Goal: Navigation & Orientation: Find specific page/section

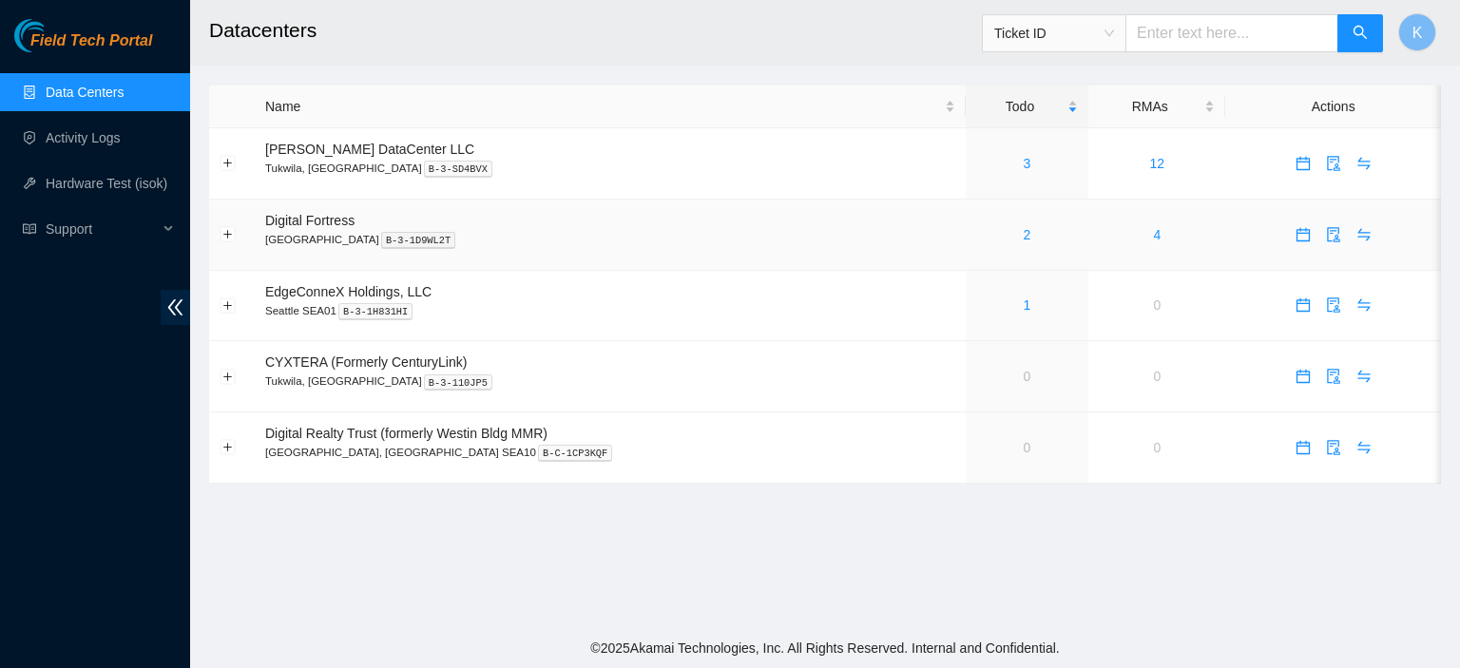
click at [979, 230] on div "2" at bounding box center [1027, 234] width 102 height 21
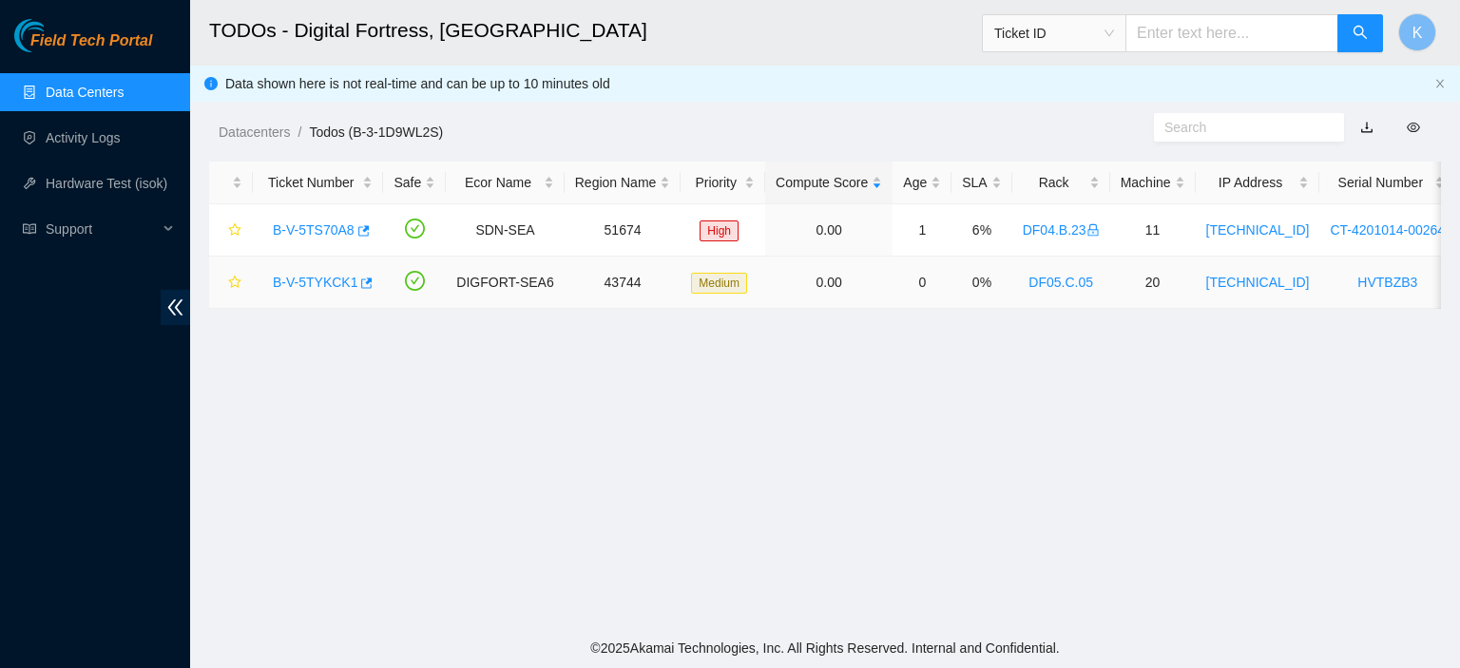
click at [323, 278] on link "B-V-5TYKCK1" at bounding box center [315, 282] width 85 height 15
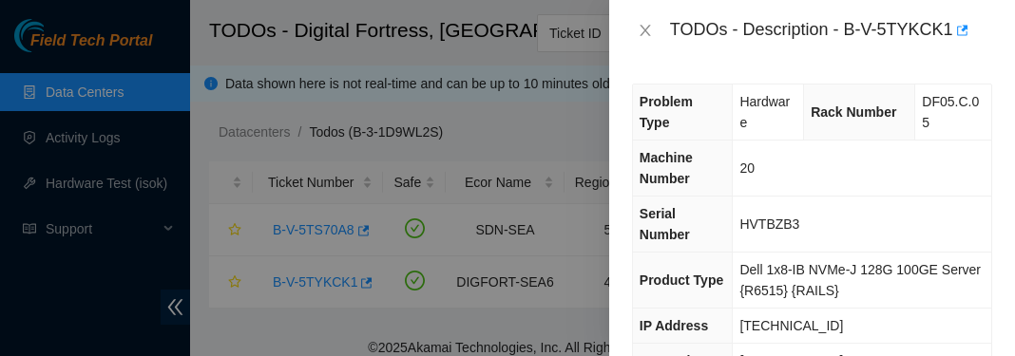
drag, startPoint x: 919, startPoint y: 163, endPoint x: 917, endPoint y: 182, distance: 19.1
click at [917, 182] on td "20" at bounding box center [862, 169] width 258 height 56
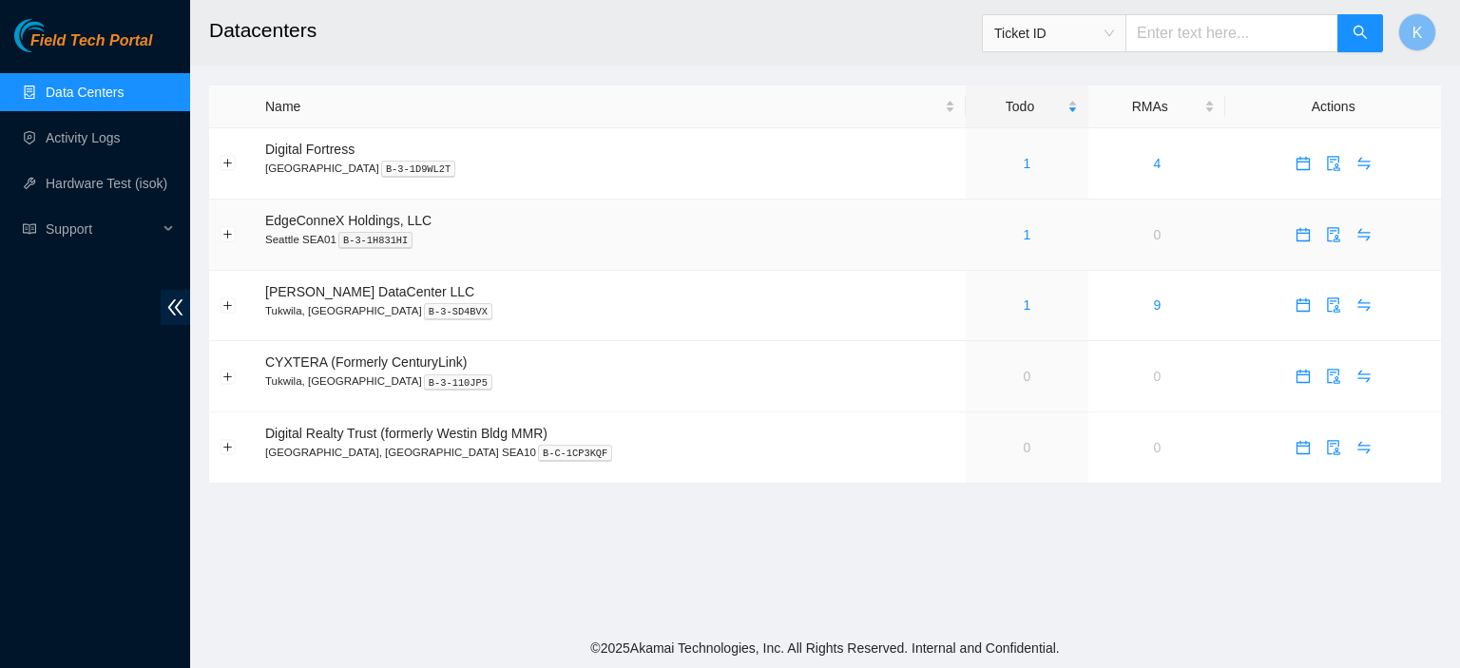
drag, startPoint x: 805, startPoint y: 240, endPoint x: 778, endPoint y: 240, distance: 26.6
click at [778, 240] on p "Seattle SEA01 B-3-1H831HI" at bounding box center [610, 239] width 690 height 17
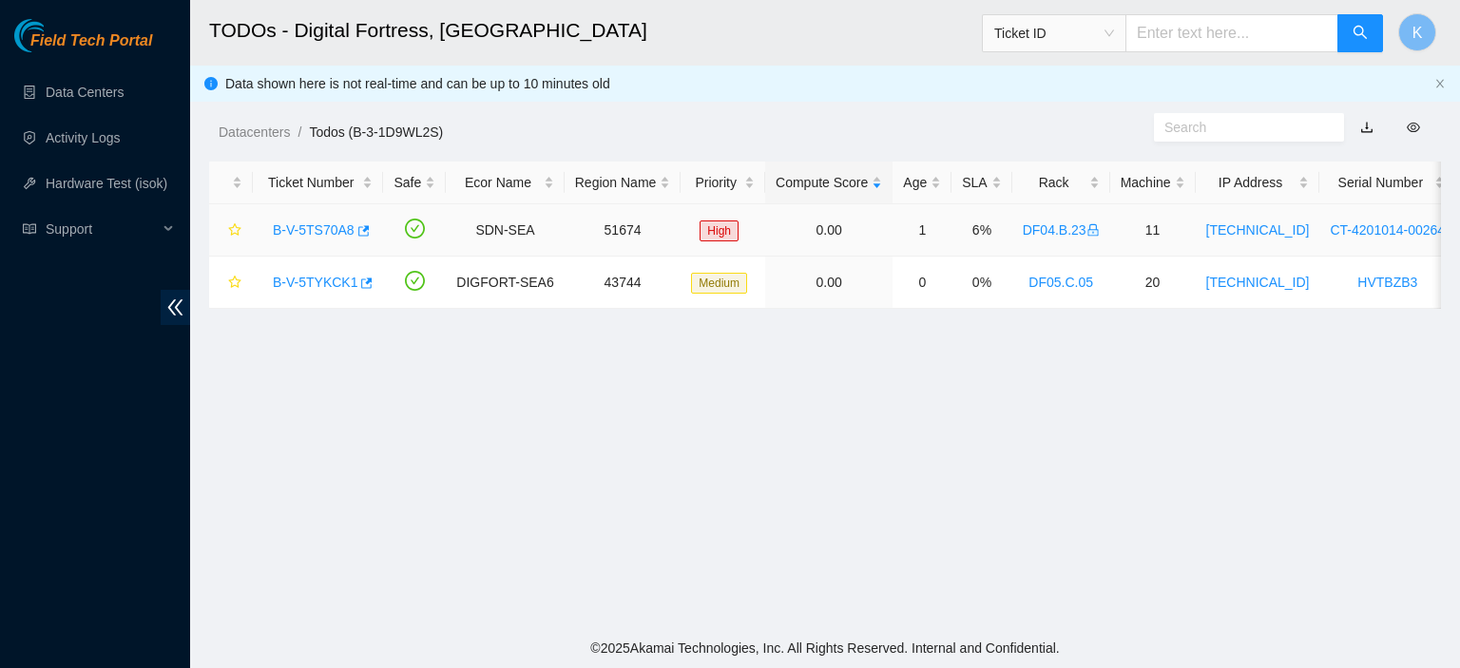
click at [308, 229] on link "B-V-5TS70A8" at bounding box center [314, 229] width 82 height 15
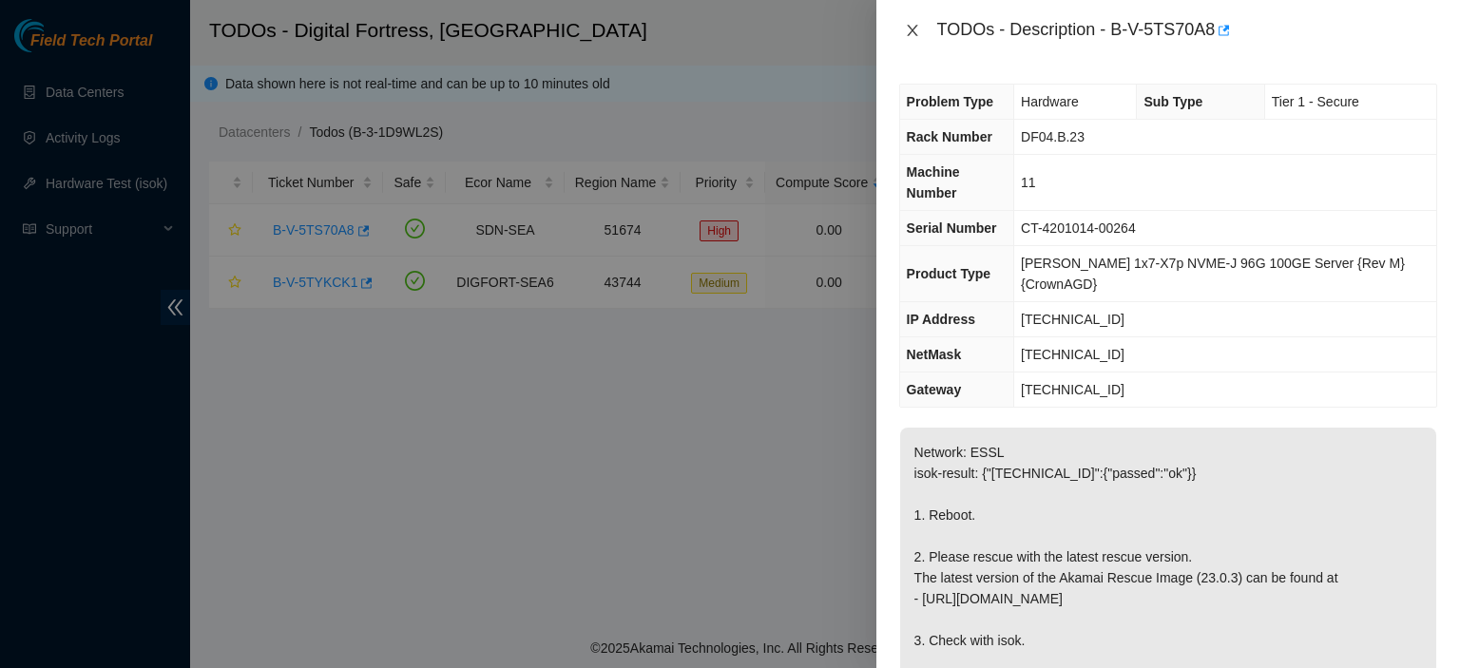
click at [907, 28] on icon "close" at bounding box center [912, 30] width 15 height 15
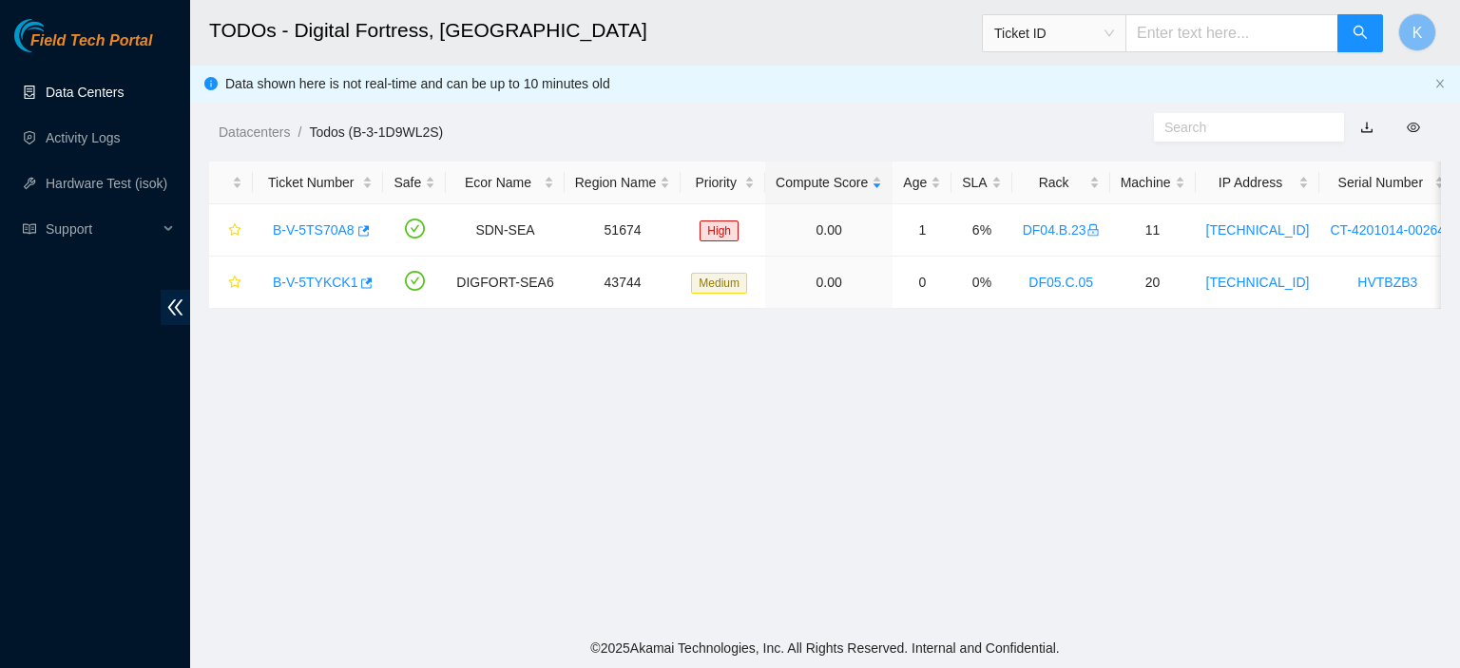
click at [110, 98] on link "Data Centers" at bounding box center [85, 92] width 78 height 15
